Goal: Transaction & Acquisition: Book appointment/travel/reservation

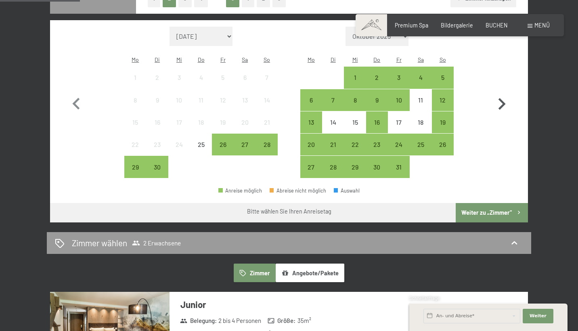
scroll to position [226, 0]
click at [505, 102] on icon "button" at bounding box center [501, 103] width 23 height 23
select select "[DATE]"
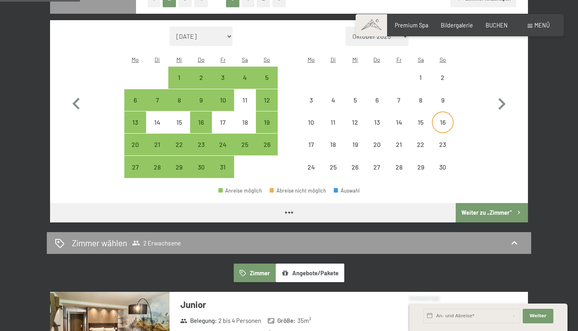
click at [439, 119] on div "16" at bounding box center [443, 129] width 20 height 20
select select "[DATE]"
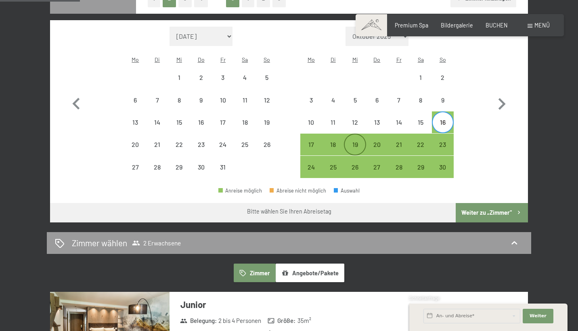
click at [350, 141] on div "19" at bounding box center [355, 151] width 20 height 20
select select "[DATE]"
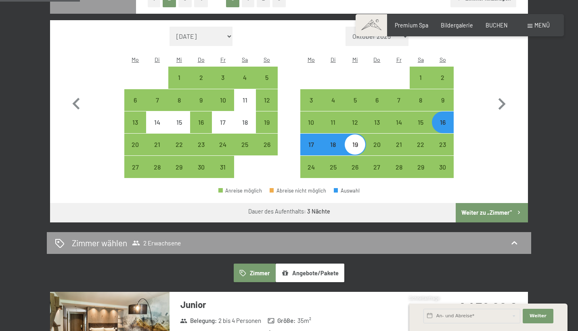
click at [475, 203] on button "Weiter zu „Zimmer“" at bounding box center [492, 212] width 72 height 19
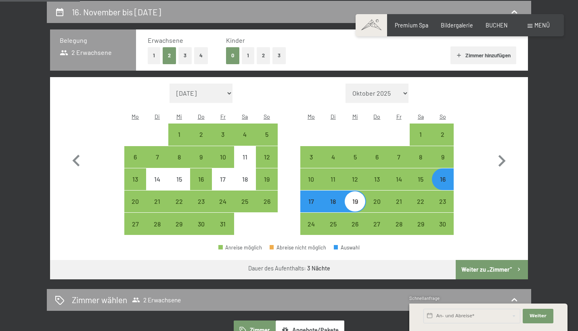
select select "[DATE]"
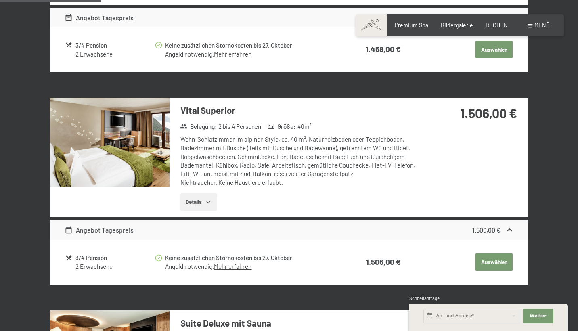
scroll to position [368, 0]
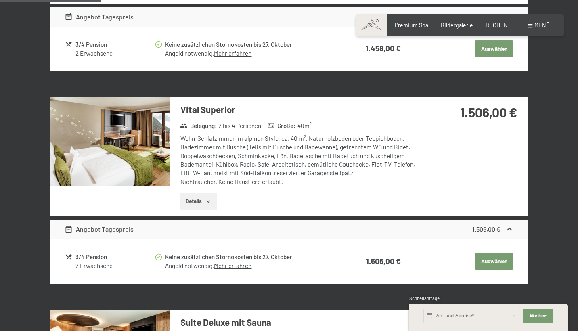
click at [148, 178] on img at bounding box center [109, 142] width 119 height 90
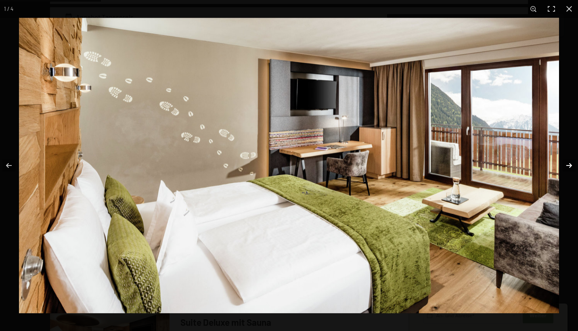
click at [568, 168] on button "button" at bounding box center [564, 165] width 28 height 40
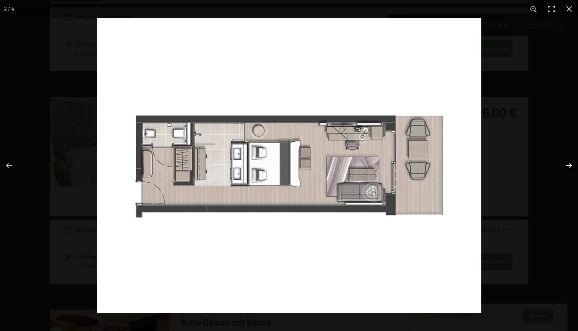
click at [568, 168] on button "button" at bounding box center [564, 165] width 28 height 40
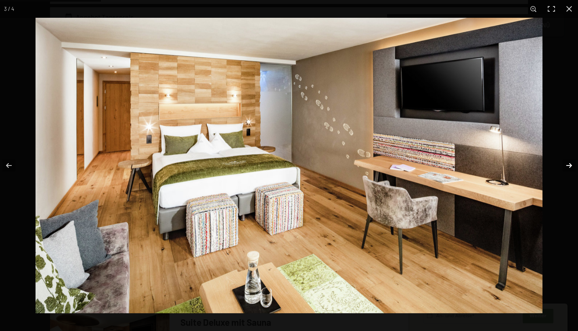
click at [568, 168] on button "button" at bounding box center [564, 165] width 28 height 40
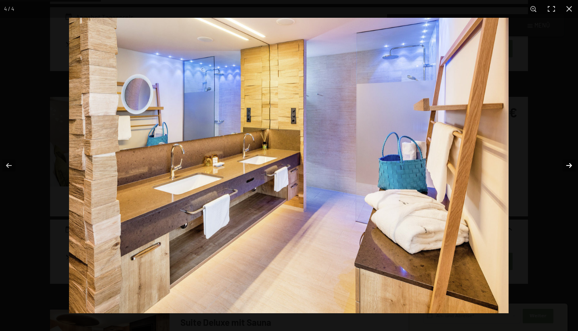
click at [568, 168] on button "button" at bounding box center [564, 165] width 28 height 40
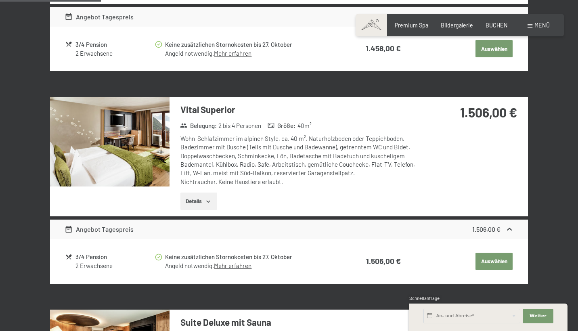
click at [0, 0] on button "button" at bounding box center [0, 0] width 0 height 0
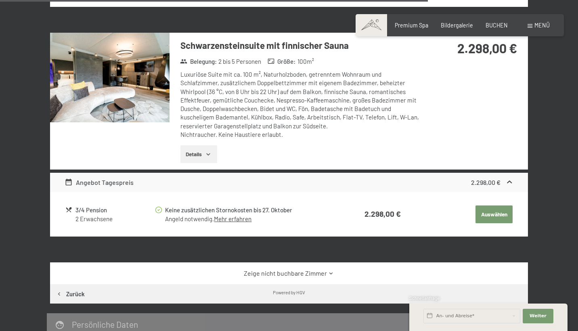
scroll to position [1565, 0]
